Goal: Information Seeking & Learning: Compare options

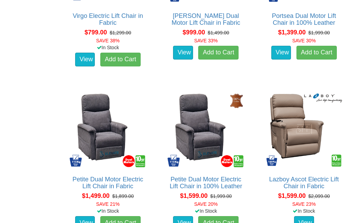
scroll to position [506, 0]
click at [311, 127] on img at bounding box center [304, 129] width 80 height 80
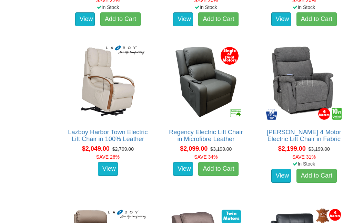
scroll to position [862, 0]
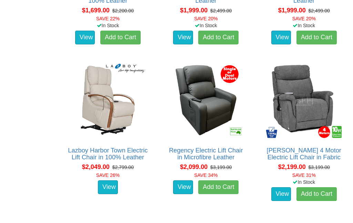
click at [104, 100] on img at bounding box center [108, 100] width 80 height 80
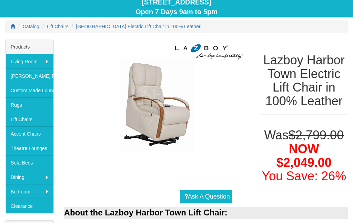
scroll to position [72, 0]
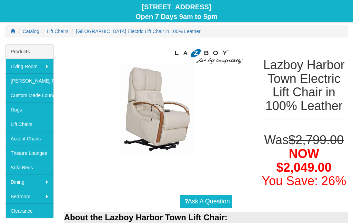
click at [112, 110] on img at bounding box center [157, 99] width 186 height 111
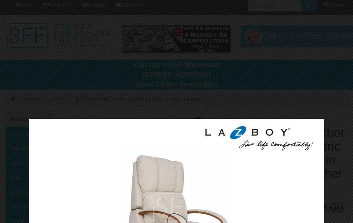
scroll to position [0, 0]
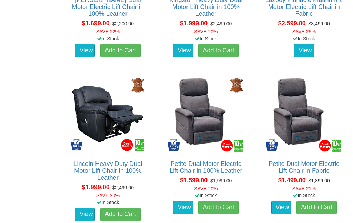
scroll to position [444, 0]
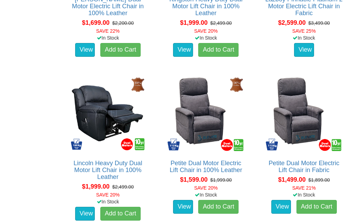
click at [57, 90] on div "Products meeting the search criteria Sort By Product Name+ Price Quantity View:…" at bounding box center [176, 127] width 353 height 909
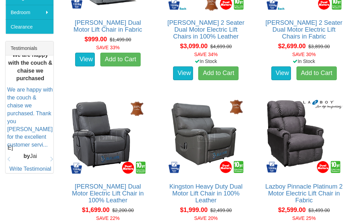
scroll to position [256, 0]
click at [148, 138] on img at bounding box center [108, 136] width 80 height 80
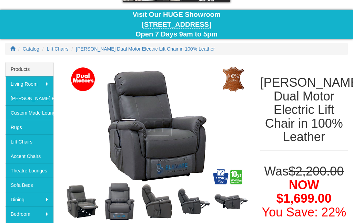
scroll to position [54, 0]
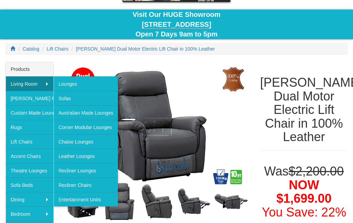
click at [73, 84] on link "Lounges" at bounding box center [85, 83] width 65 height 14
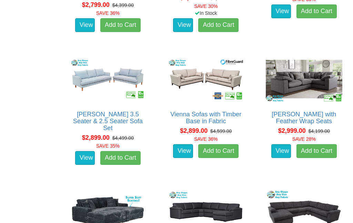
scroll to position [2069, 0]
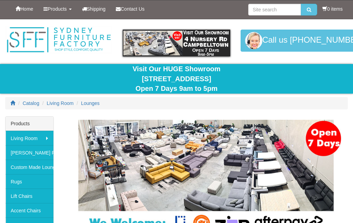
scroll to position [2069, 0]
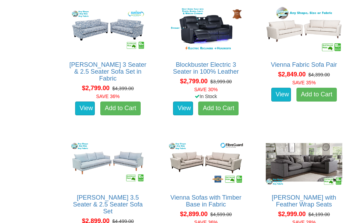
scroll to position [1979, 0]
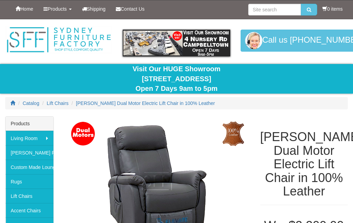
scroll to position [82, 0]
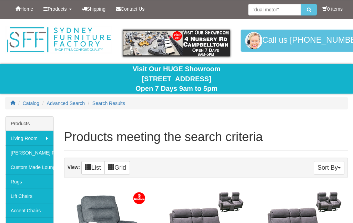
scroll to position [256, 0]
